Goal: Task Accomplishment & Management: Use online tool/utility

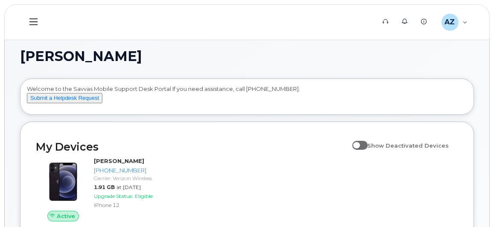
click at [34, 18] on icon at bounding box center [33, 21] width 8 height 7
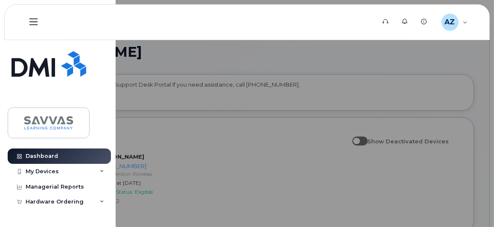
scroll to position [4, 0]
click at [82, 197] on div "Hardware Ordering" at bounding box center [59, 201] width 103 height 15
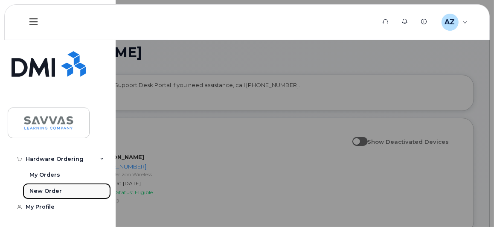
click at [46, 190] on div "New Order" at bounding box center [45, 191] width 32 height 8
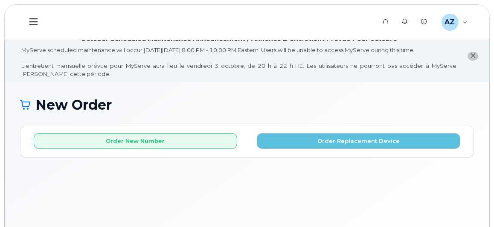
scroll to position [55, 0]
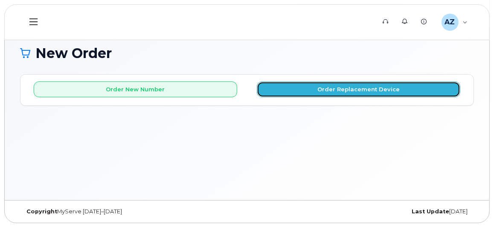
click at [358, 88] on button "Order Replacement Device" at bounding box center [358, 89] width 203 height 16
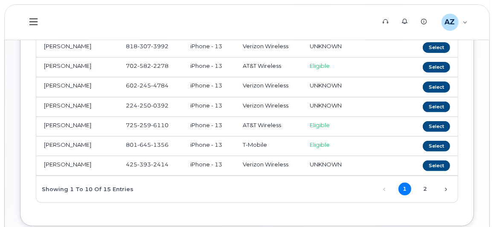
scroll to position [241, 0]
click at [424, 185] on link "2" at bounding box center [425, 189] width 13 height 13
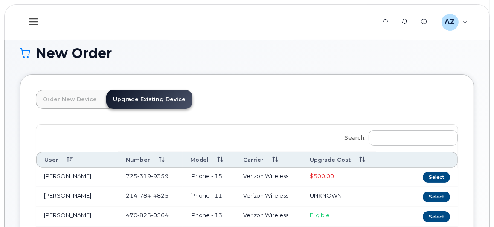
scroll to position [0, 0]
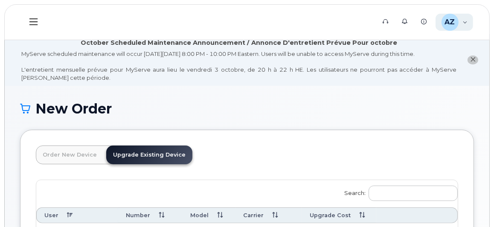
click at [462, 25] on div "AZ [PERSON_NAME] Employee" at bounding box center [454, 22] width 38 height 17
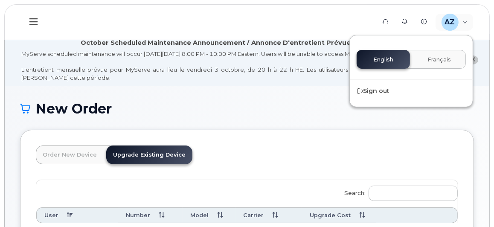
click at [35, 13] on button at bounding box center [33, 22] width 27 height 25
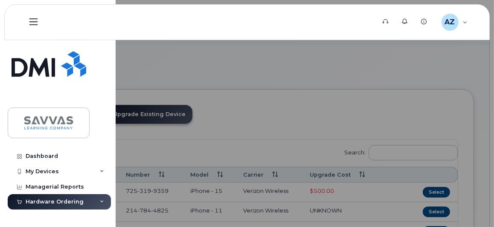
scroll to position [44, 0]
